Goal: Task Accomplishment & Management: Manage account settings

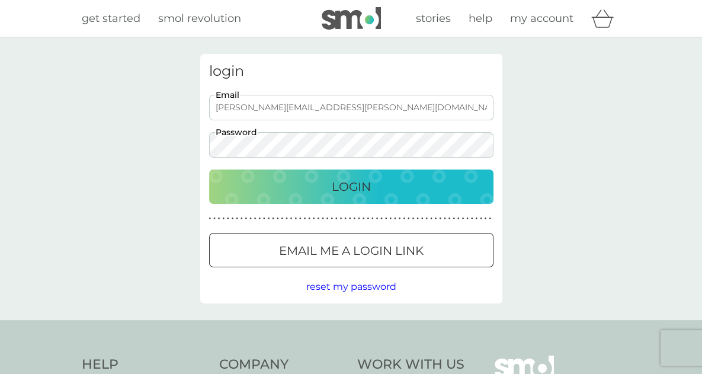
click at [203, 152] on div "login [PERSON_NAME][EMAIL_ADDRESS][PERSON_NAME][DOMAIN_NAME] Email Password Log…" at bounding box center [351, 178] width 302 height 249
click at [209, 169] on button "Login" at bounding box center [351, 186] width 284 height 34
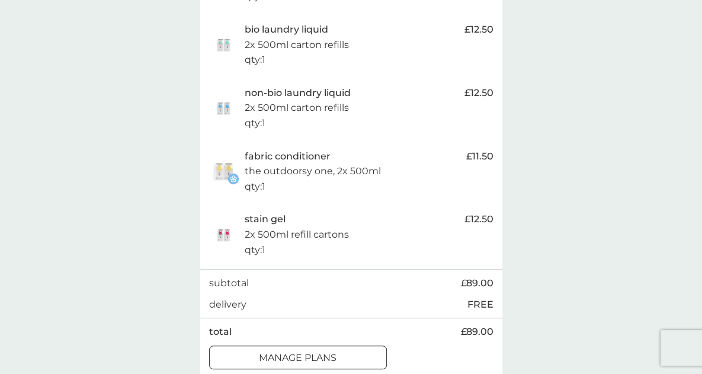
scroll to position [628, 0]
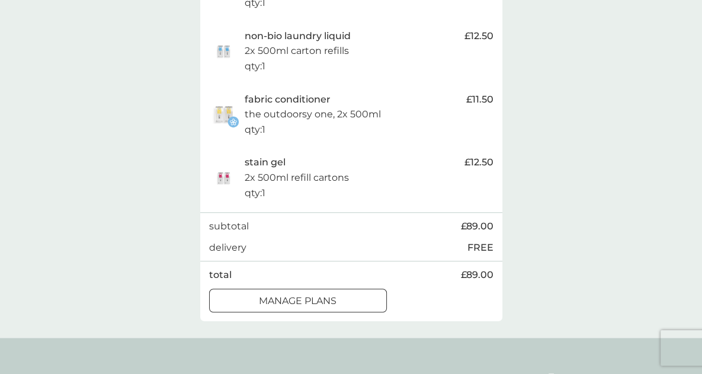
click at [306, 300] on div at bounding box center [298, 300] width 43 height 12
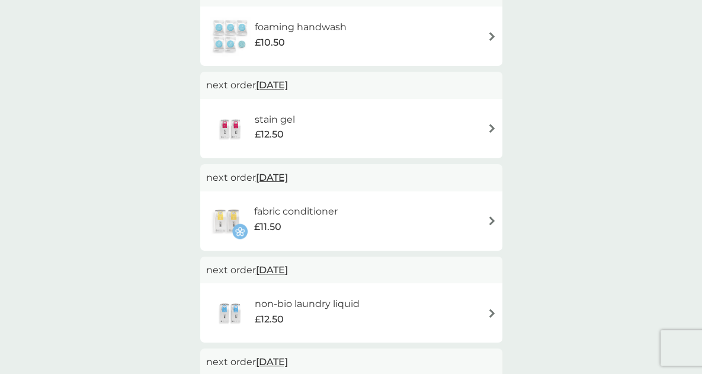
scroll to position [631, 0]
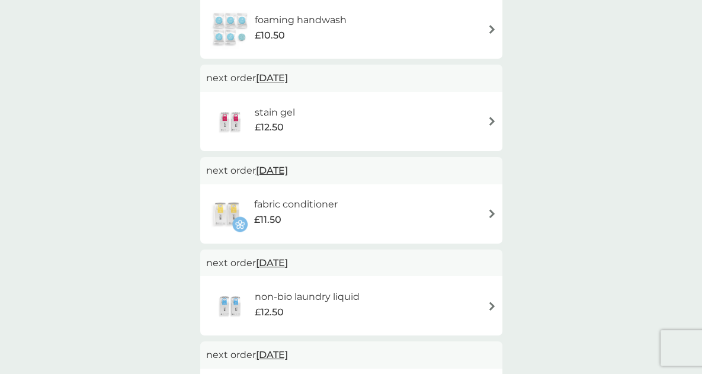
click at [492, 124] on img at bounding box center [491, 121] width 9 height 9
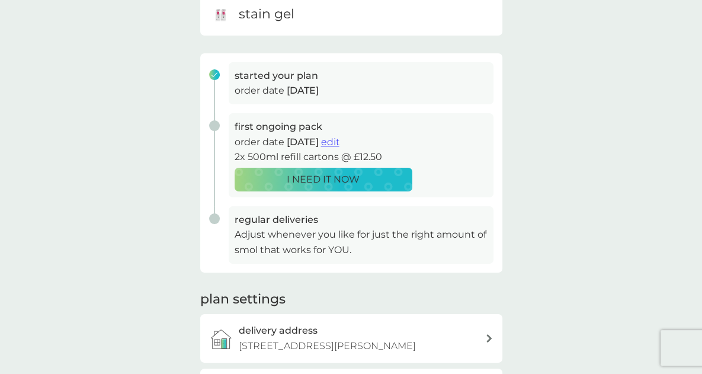
scroll to position [133, 0]
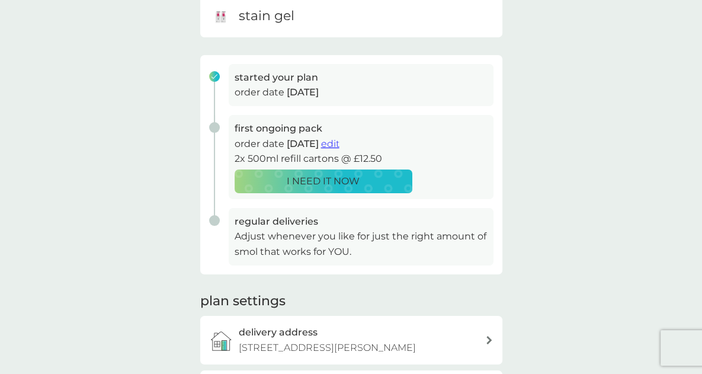
click at [339, 142] on span "edit" at bounding box center [330, 143] width 18 height 11
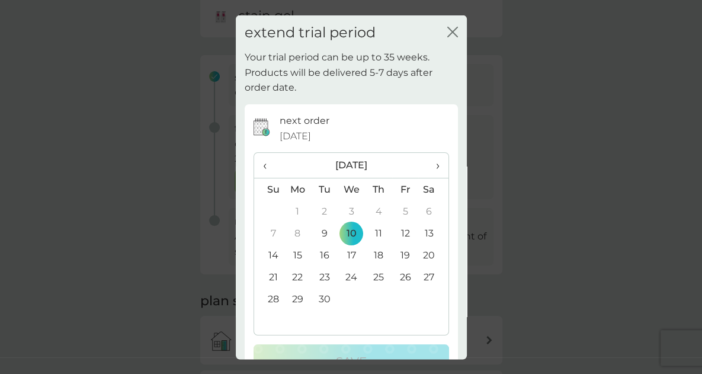
click at [447, 31] on icon "close" at bounding box center [452, 31] width 11 height 11
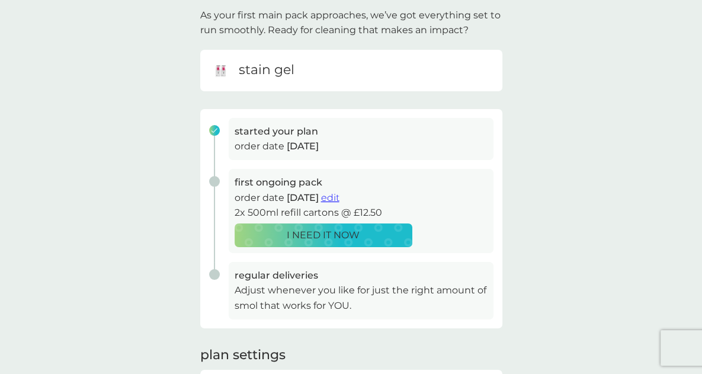
scroll to position [0, 0]
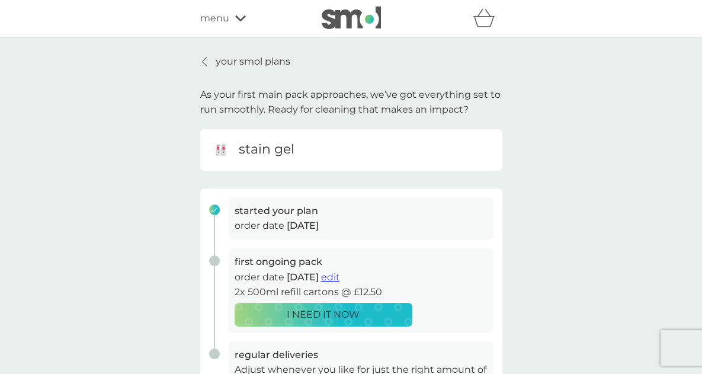
click at [205, 61] on icon at bounding box center [204, 61] width 5 height 9
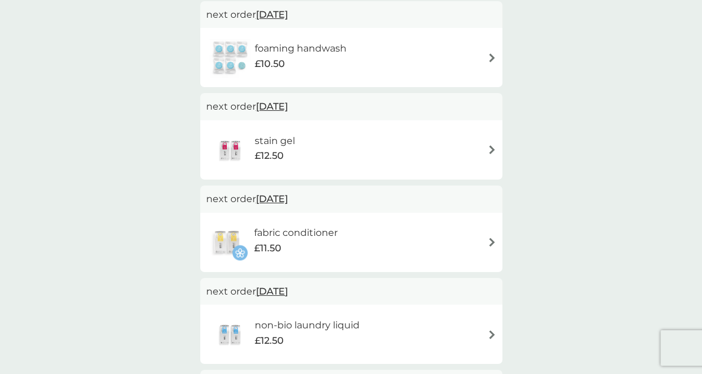
scroll to position [619, 0]
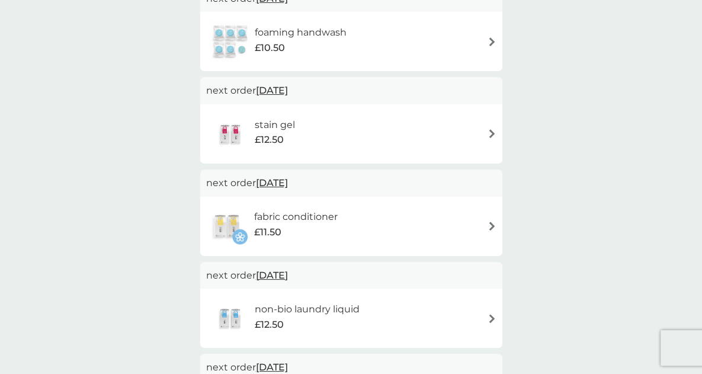
click at [489, 223] on img at bounding box center [491, 225] width 9 height 9
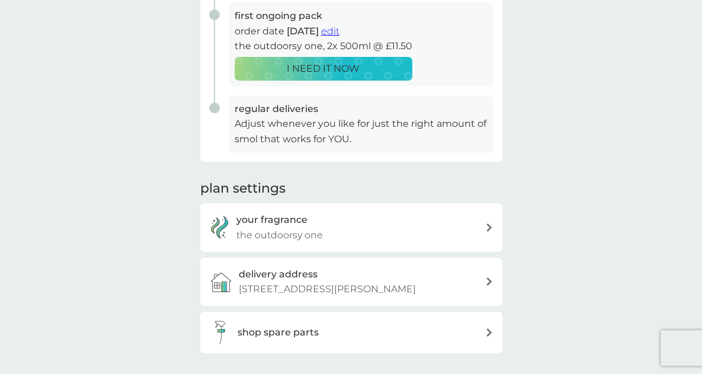
scroll to position [249, 0]
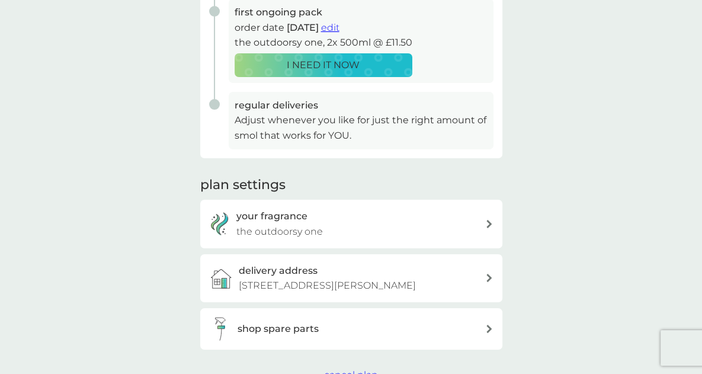
click at [487, 226] on icon at bounding box center [488, 224] width 5 height 8
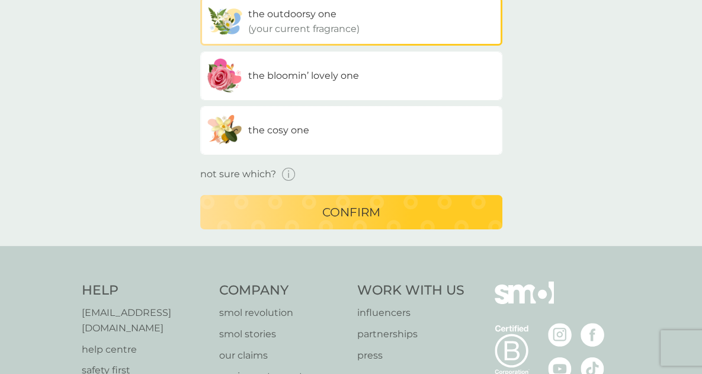
scroll to position [130, 0]
click at [374, 122] on label "the cosy one" at bounding box center [351, 129] width 302 height 49
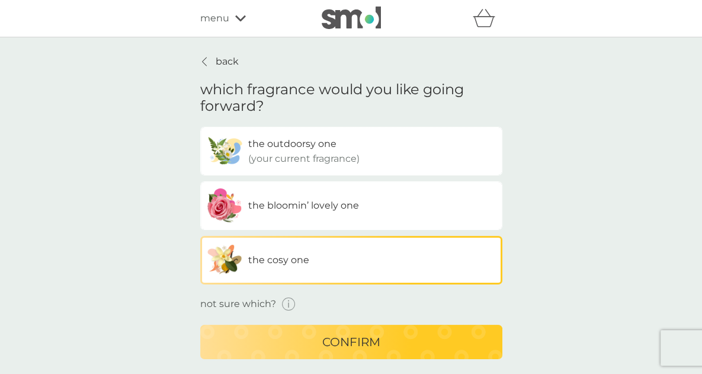
click at [348, 333] on p "confirm" at bounding box center [351, 341] width 58 height 19
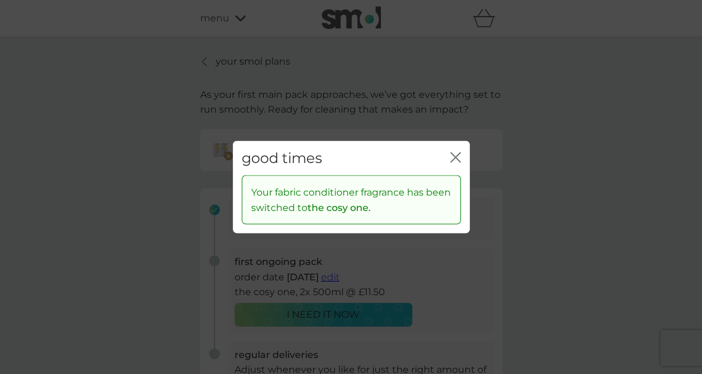
click at [455, 158] on icon "close" at bounding box center [457, 156] width 5 height 9
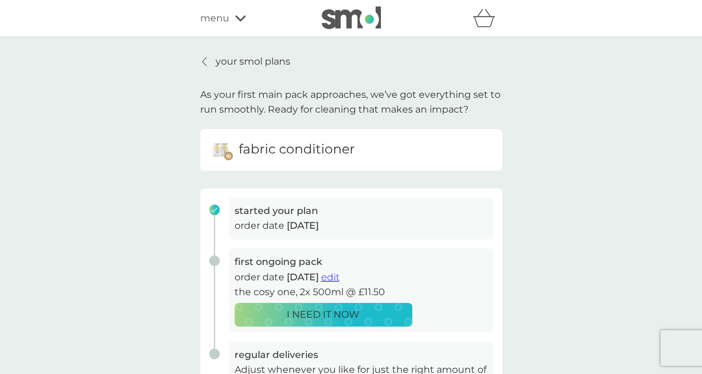
click at [204, 60] on icon at bounding box center [204, 61] width 5 height 9
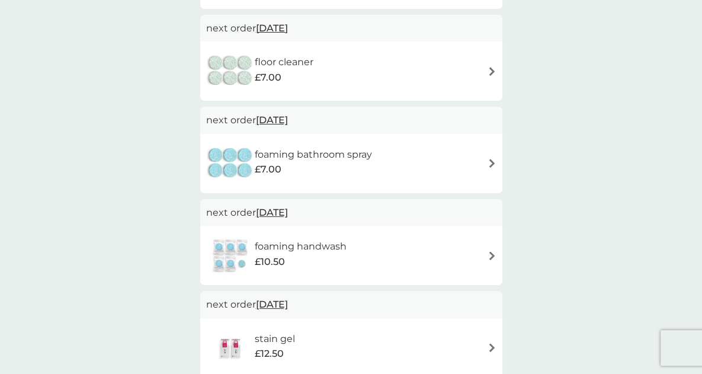
scroll to position [403, 0]
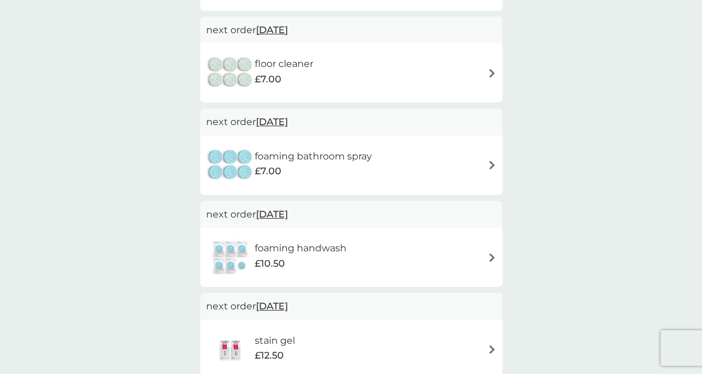
click at [487, 258] on img at bounding box center [491, 257] width 9 height 9
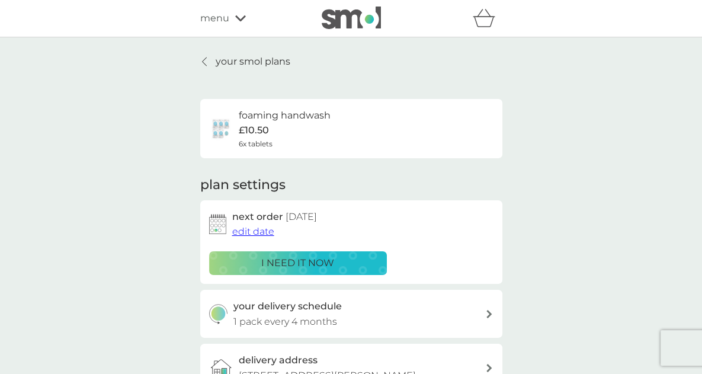
click at [485, 310] on div at bounding box center [488, 314] width 9 height 8
select select "4"
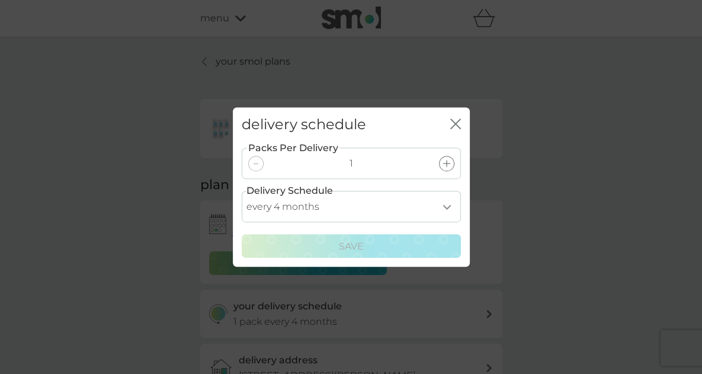
click at [460, 124] on icon "close" at bounding box center [455, 123] width 11 height 11
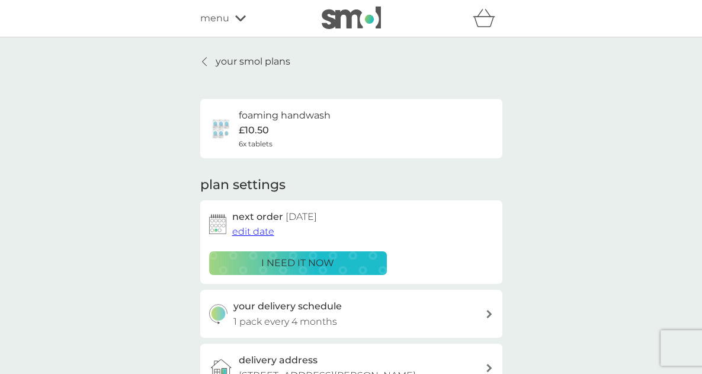
click at [200, 61] on link "your smol plans" at bounding box center [245, 61] width 90 height 15
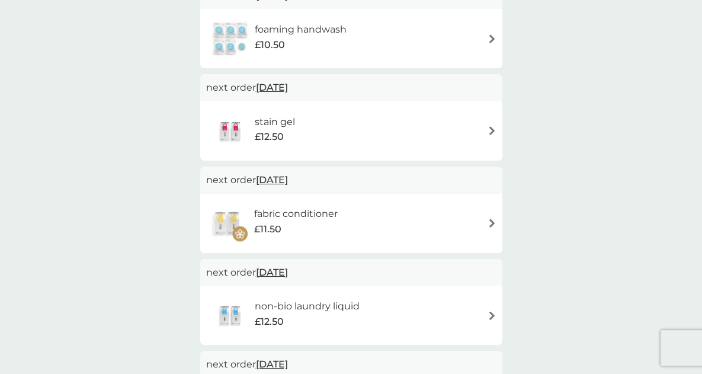
scroll to position [634, 0]
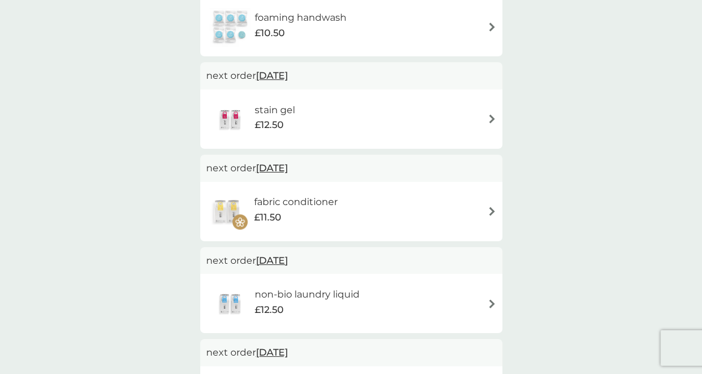
click at [486, 212] on div "fabric conditioner £11.50" at bounding box center [351, 211] width 290 height 41
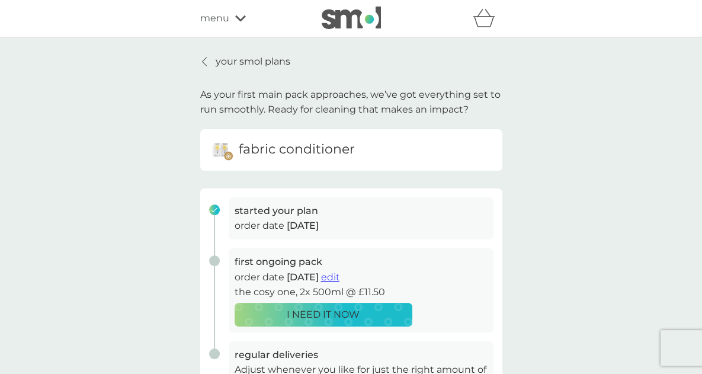
click at [339, 272] on span "edit" at bounding box center [330, 276] width 18 height 11
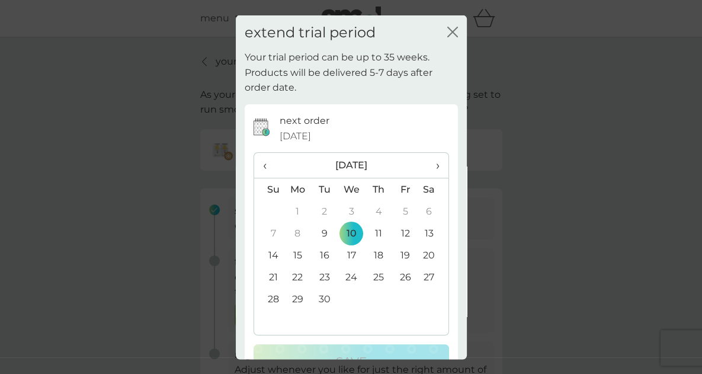
click at [449, 37] on div "extend trial period close" at bounding box center [351, 32] width 231 height 35
click at [447, 33] on icon "close" at bounding box center [452, 31] width 11 height 11
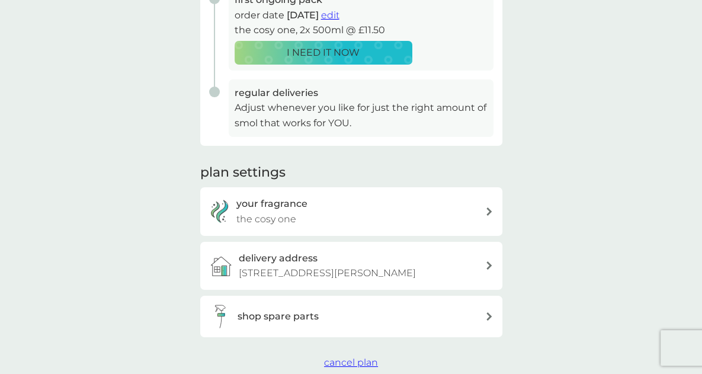
scroll to position [263, 0]
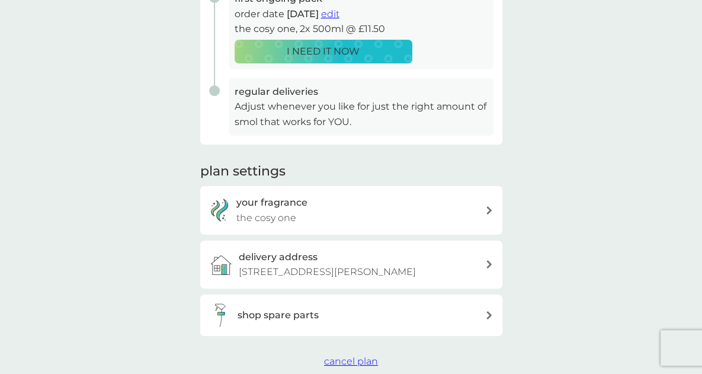
click at [485, 212] on div at bounding box center [489, 210] width 8 height 8
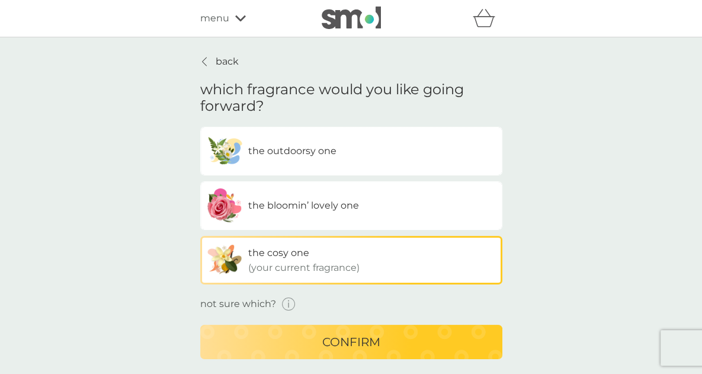
click at [320, 348] on div "confirm" at bounding box center [351, 341] width 278 height 19
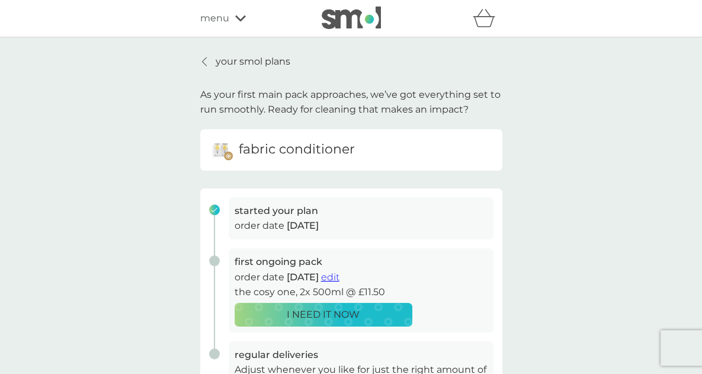
click at [201, 62] on div at bounding box center [205, 61] width 8 height 9
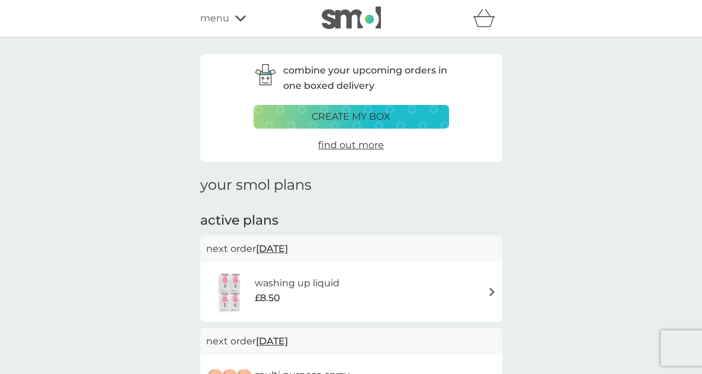
click at [352, 120] on p "create my box" at bounding box center [350, 116] width 79 height 15
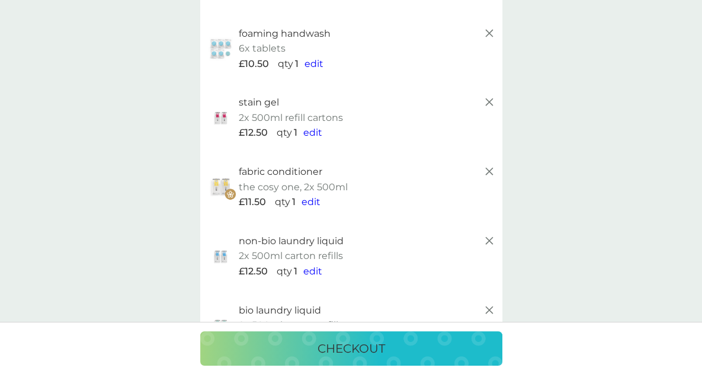
scroll to position [374, 0]
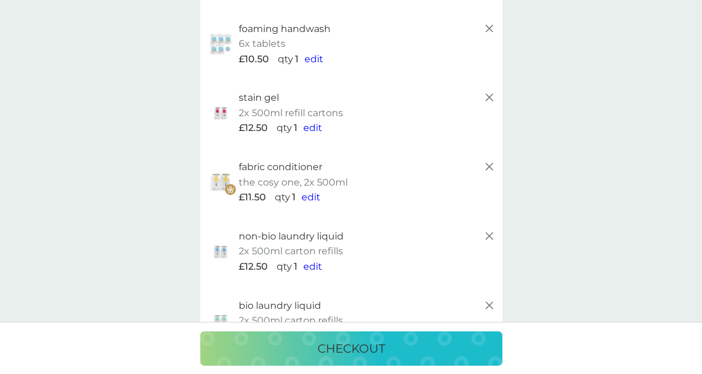
click at [311, 198] on span "edit" at bounding box center [310, 196] width 19 height 11
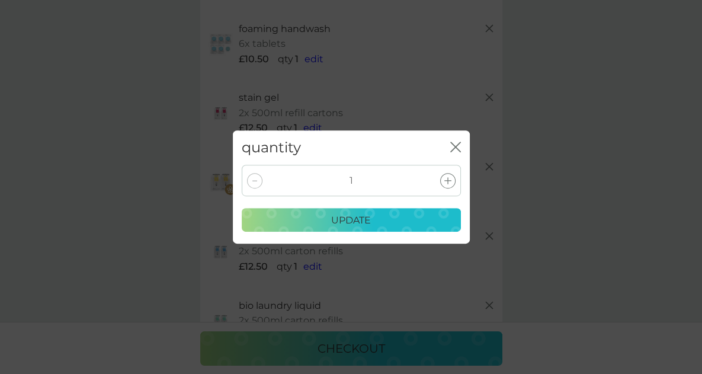
click at [444, 182] on icon at bounding box center [447, 180] width 7 height 7
click at [389, 227] on div "update" at bounding box center [351, 220] width 204 height 15
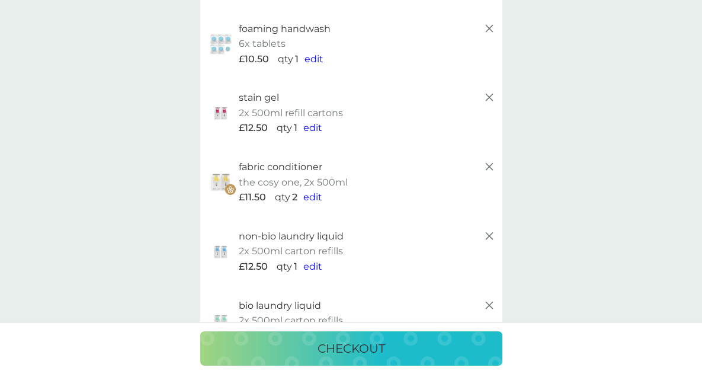
click at [311, 124] on span "edit" at bounding box center [312, 127] width 19 height 11
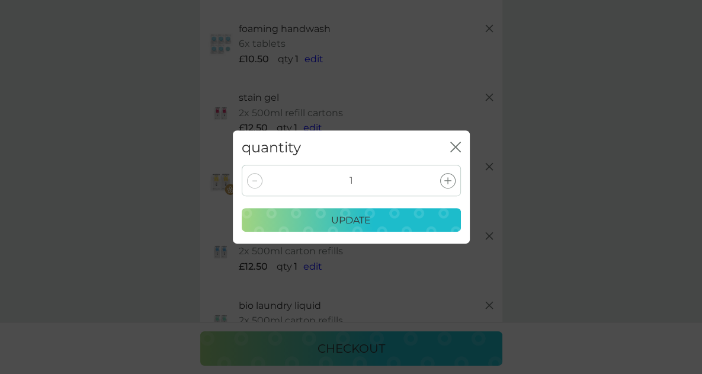
click at [452, 143] on icon "close" at bounding box center [455, 147] width 11 height 11
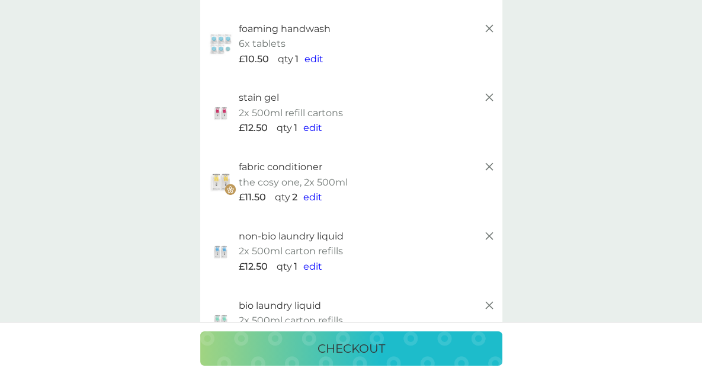
click at [314, 267] on span "edit" at bounding box center [312, 266] width 19 height 11
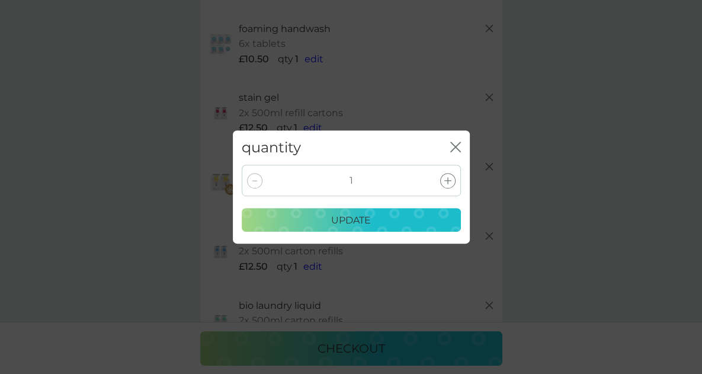
click at [444, 184] on div at bounding box center [447, 180] width 15 height 15
click at [388, 223] on div "update" at bounding box center [351, 220] width 204 height 15
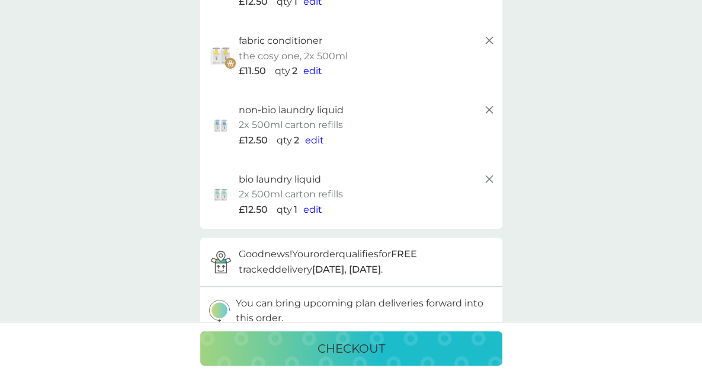
scroll to position [502, 0]
click at [309, 208] on span "edit" at bounding box center [312, 208] width 19 height 11
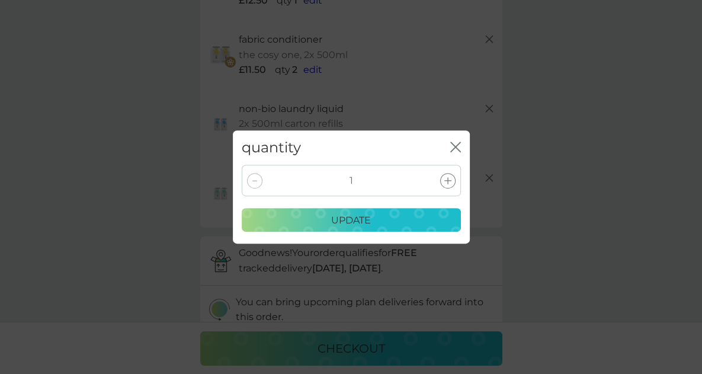
click at [445, 176] on div at bounding box center [447, 180] width 15 height 15
click at [351, 222] on p "update" at bounding box center [351, 220] width 40 height 15
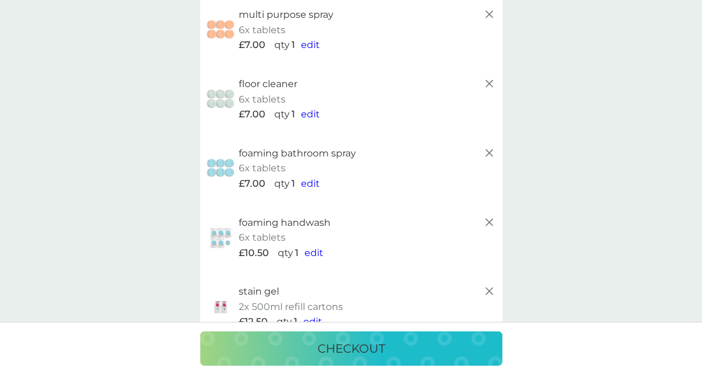
scroll to position [0, 0]
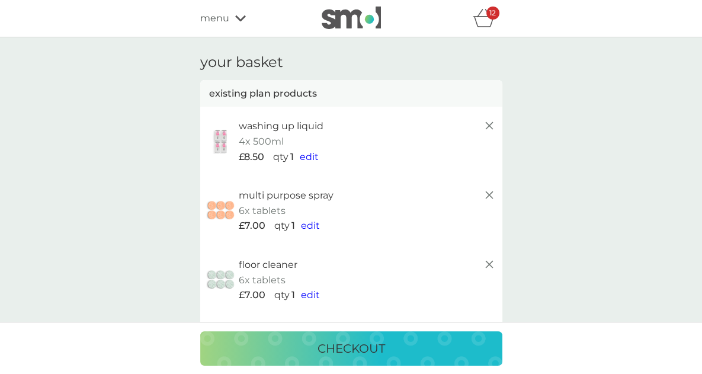
click at [484, 18] on icon "basket" at bounding box center [484, 18] width 23 height 18
click at [478, 18] on icon "basket" at bounding box center [484, 18] width 23 height 18
click at [337, 343] on p "checkout" at bounding box center [351, 348] width 68 height 19
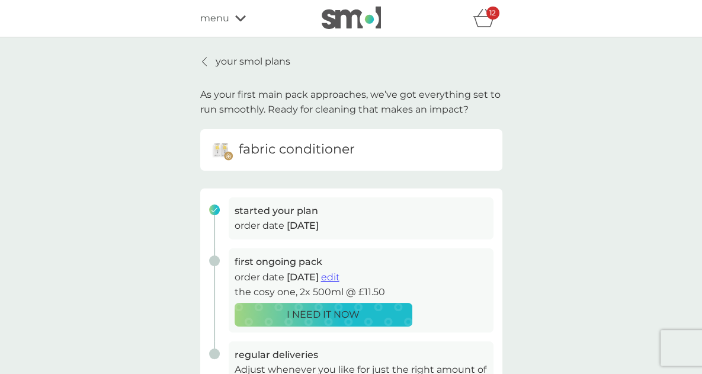
scroll to position [263, 0]
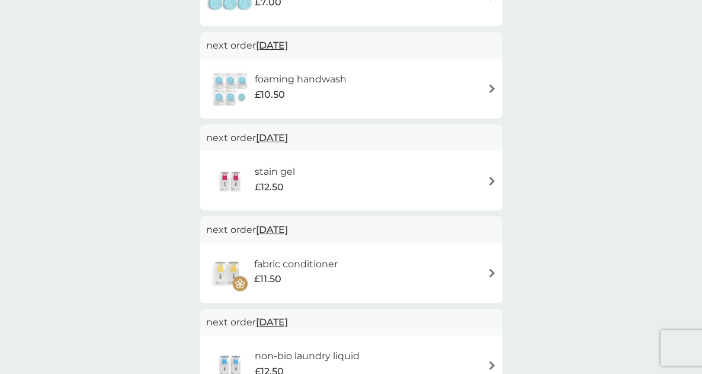
scroll to position [448, 0]
click at [285, 231] on span "10 Sep 2025" at bounding box center [272, 230] width 32 height 23
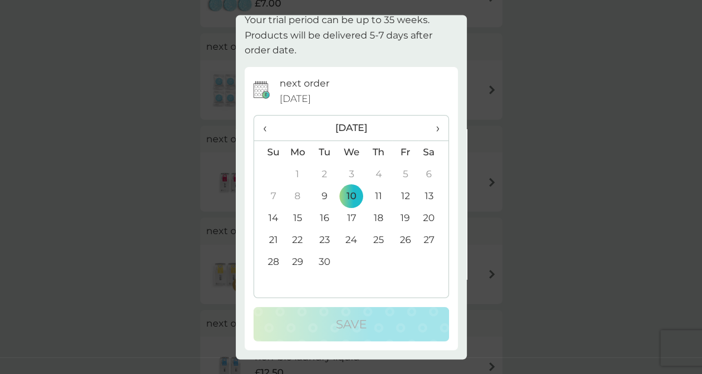
scroll to position [0, 0]
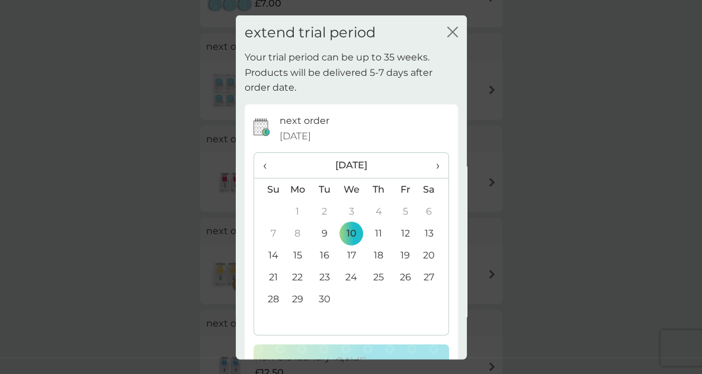
click at [448, 29] on icon "close" at bounding box center [450, 31] width 5 height 9
